Goal: Find specific page/section

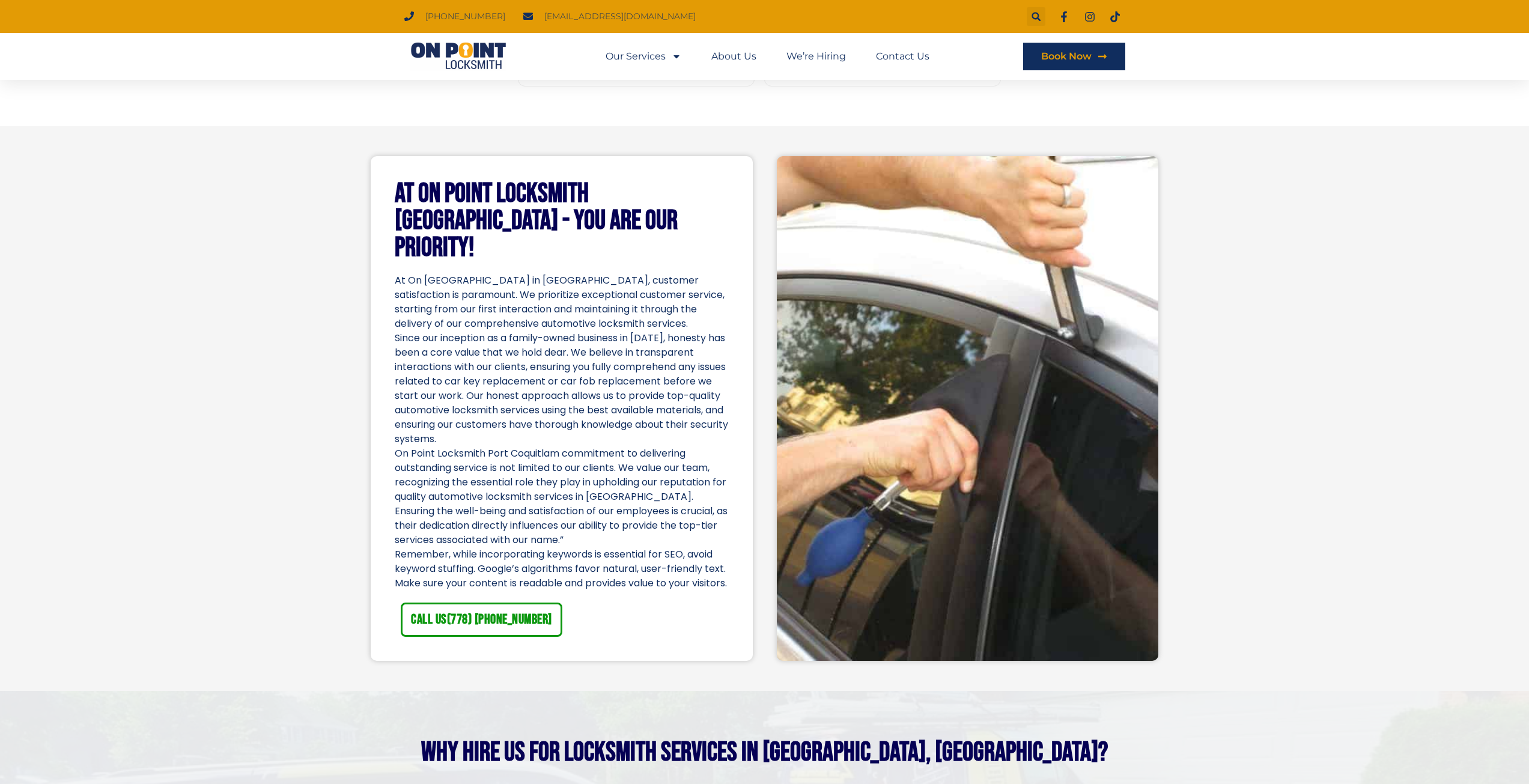
scroll to position [2342, 0]
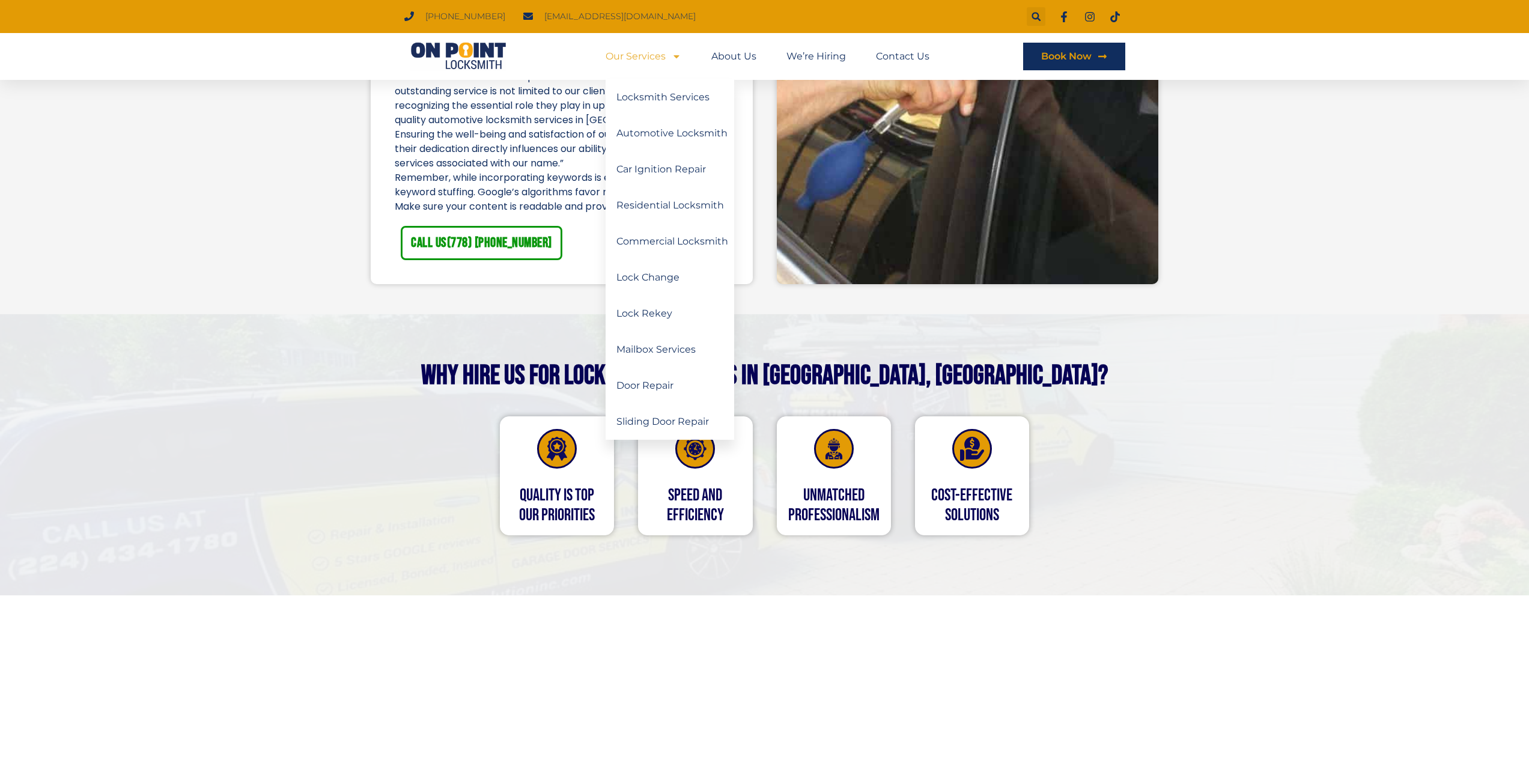
click at [654, 58] on link "Our Services" at bounding box center [643, 56] width 76 height 28
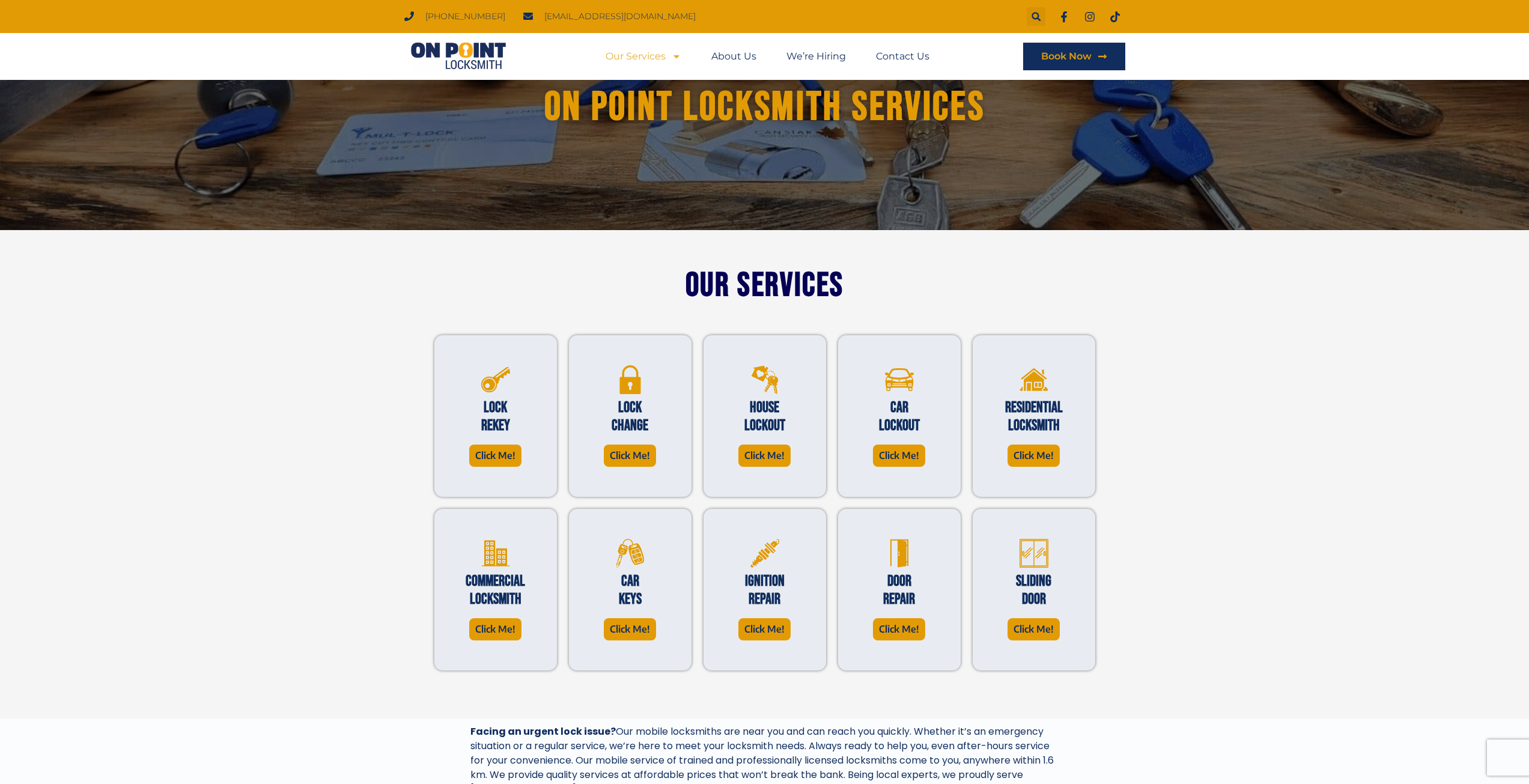
scroll to position [180, 0]
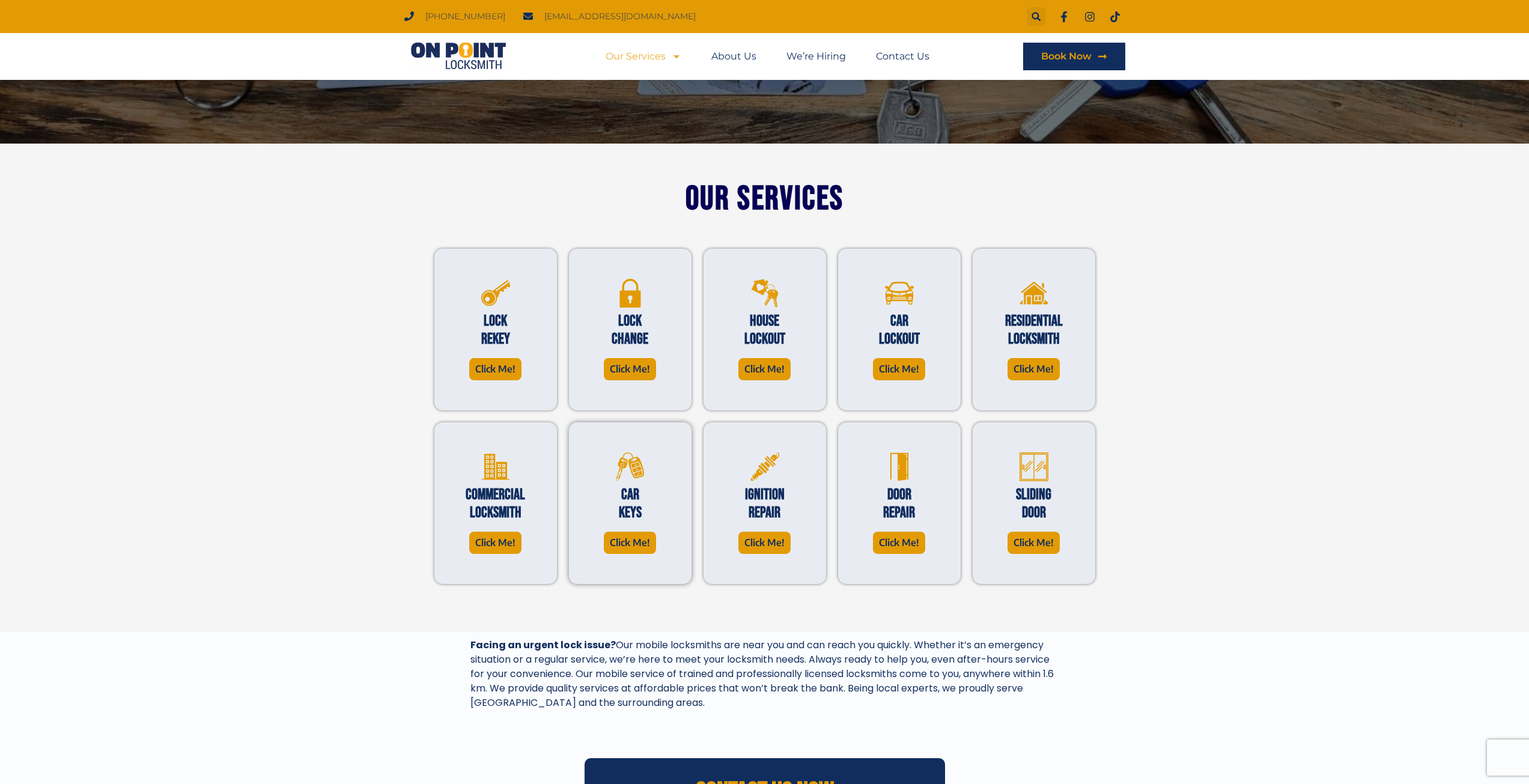
click at [630, 503] on h2 "Car Keys" at bounding box center [630, 503] width 63 height 36
click at [636, 529] on div "Car Keys" at bounding box center [630, 506] width 63 height 50
click at [636, 535] on span "Click Me!" at bounding box center [630, 542] width 40 height 16
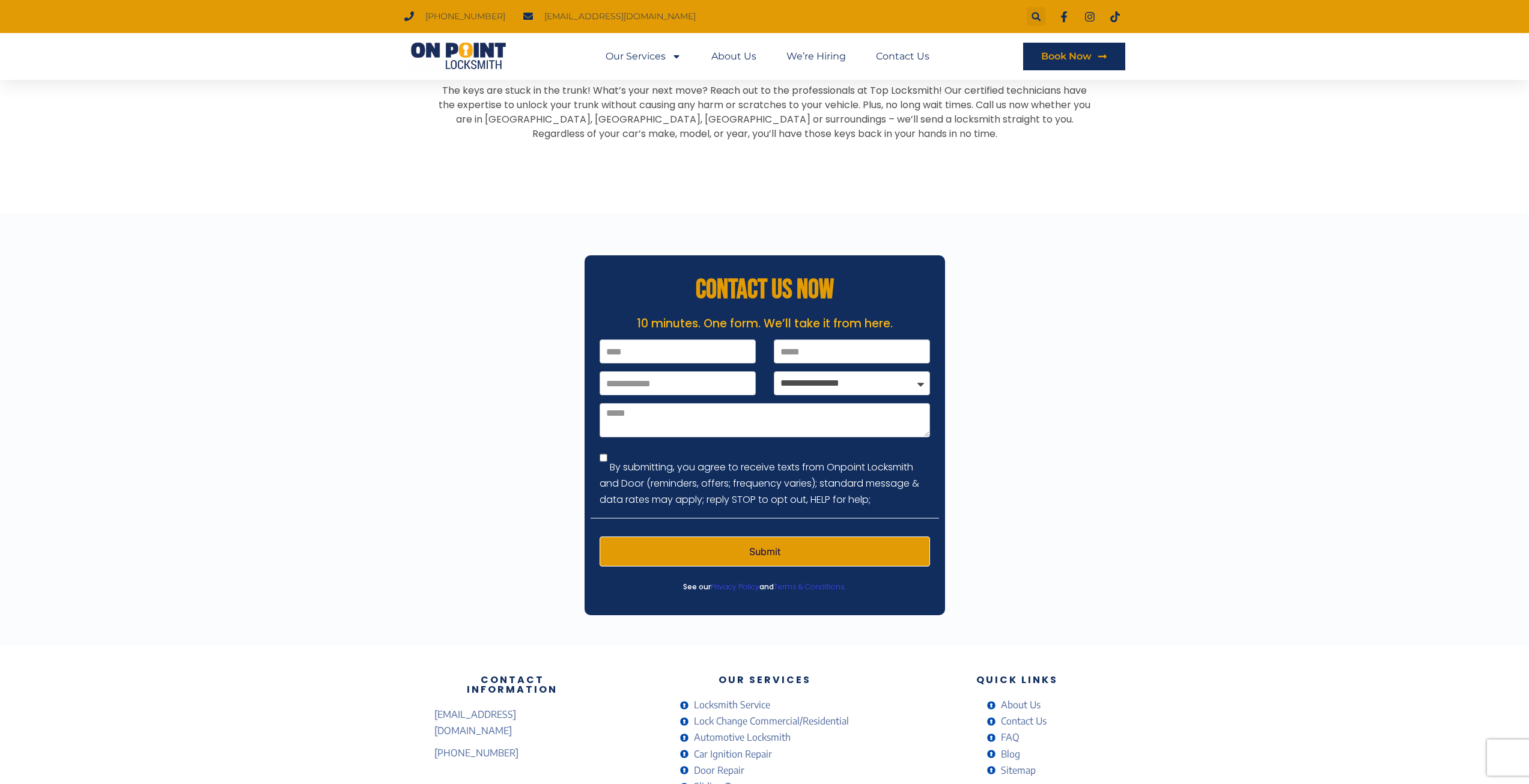
scroll to position [3483, 0]
